Goal: Information Seeking & Learning: Learn about a topic

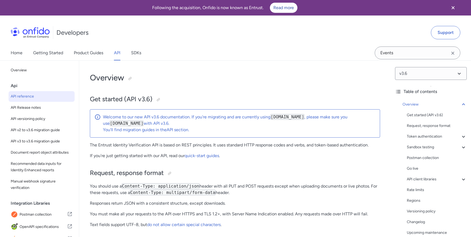
select select "http"
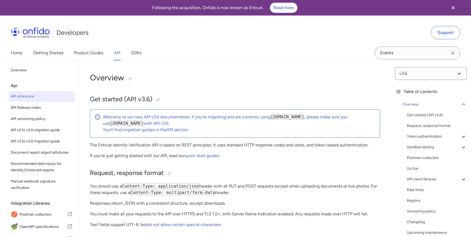
select select "http"
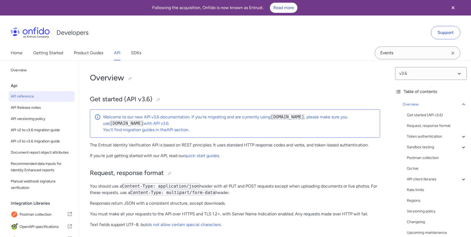
select select "http"
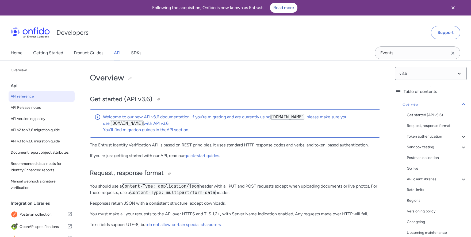
select select "http"
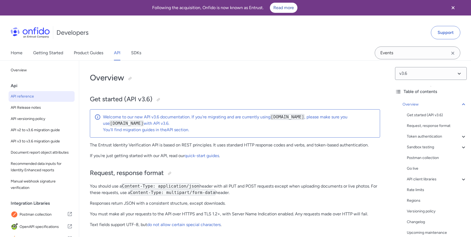
select select "http"
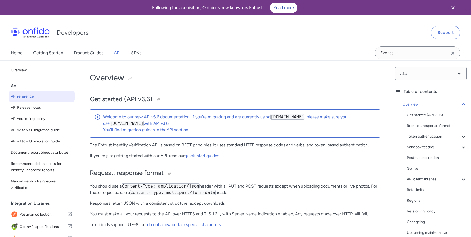
select select "http"
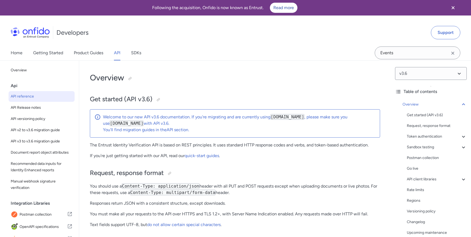
select select "http"
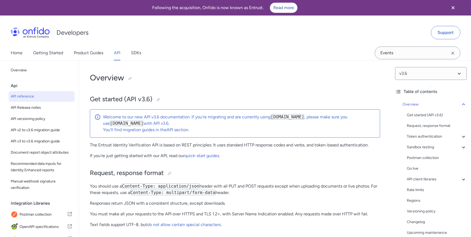
select select "http"
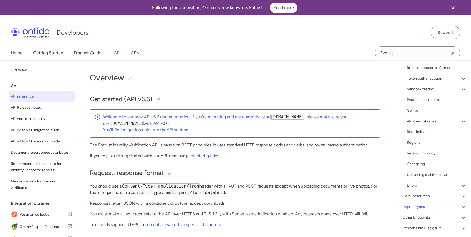
click at [432, 207] on div "Report Types" at bounding box center [434, 207] width 64 height 6
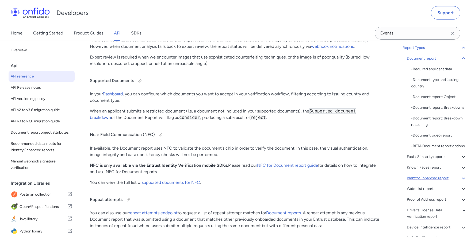
scroll to position [19932, 0]
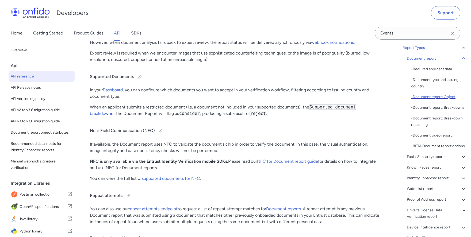
click at [435, 96] on div "- Document report: Object" at bounding box center [439, 97] width 56 height 6
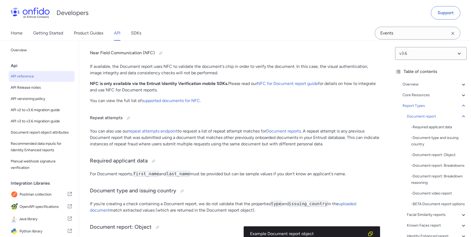
scroll to position [20010, 0]
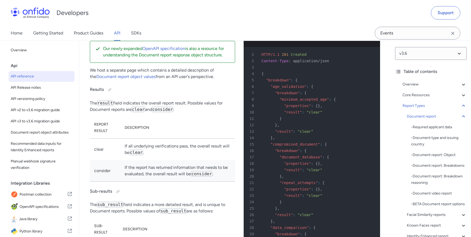
scroll to position [20206, 0]
